Goal: Transaction & Acquisition: Purchase product/service

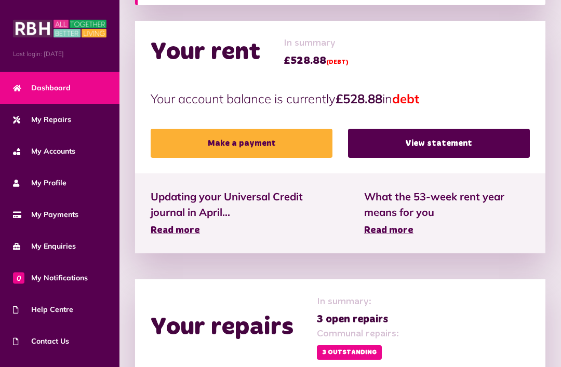
scroll to position [332, 0]
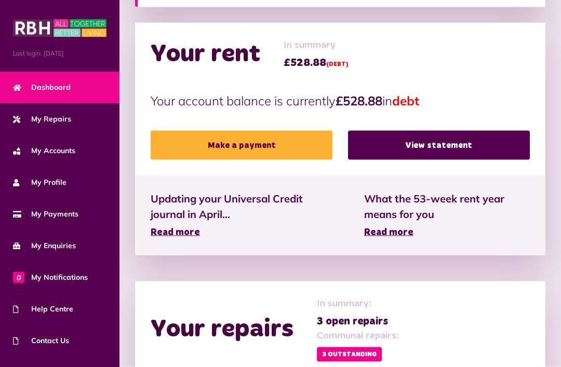
click at [266, 134] on link "Make a payment" at bounding box center [242, 145] width 182 height 29
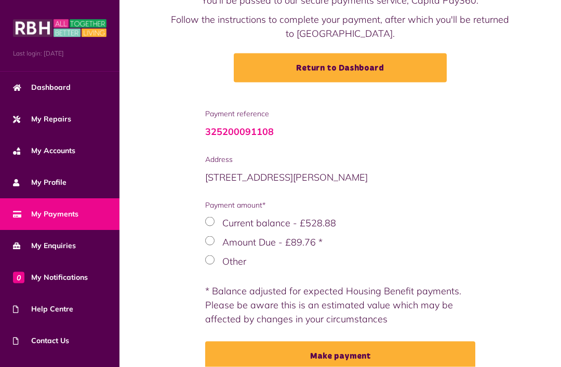
scroll to position [106, 0]
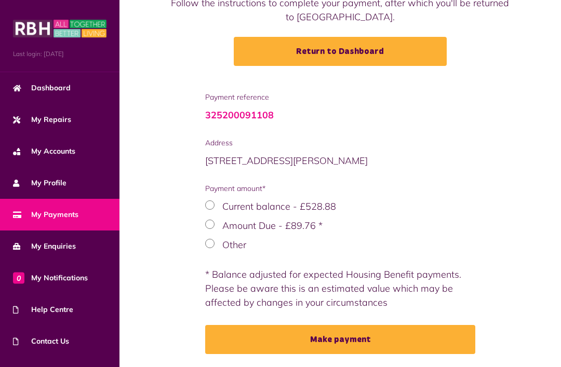
click at [358, 335] on button "Make payment" at bounding box center [340, 339] width 270 height 29
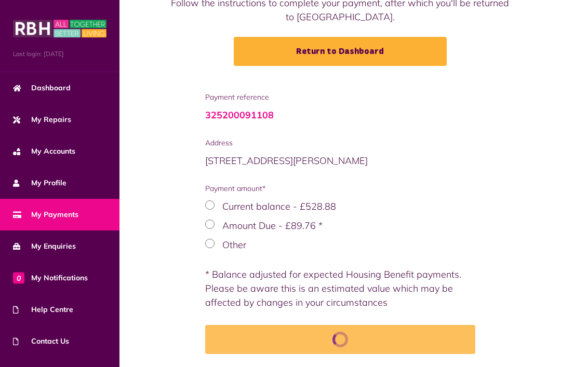
scroll to position [140, 0]
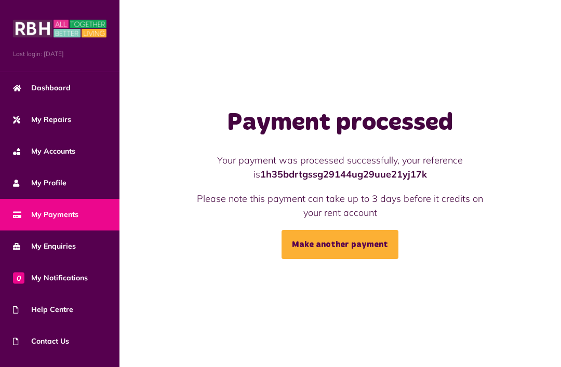
click at [342, 259] on link "Make another payment" at bounding box center [340, 244] width 117 height 29
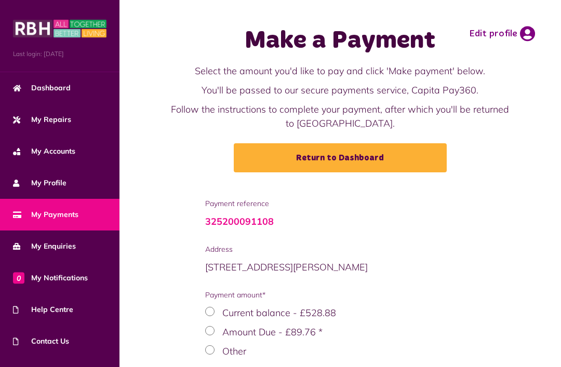
click at [53, 95] on link "Dashboard" at bounding box center [59, 88] width 119 height 32
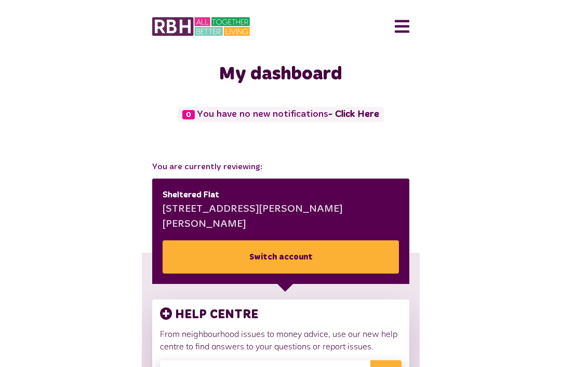
scroll to position [157, 0]
